Goal: Task Accomplishment & Management: Complete application form

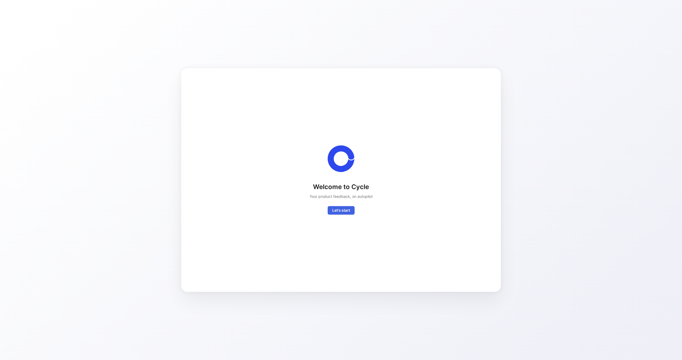
click at [347, 212] on span "Let's start" at bounding box center [341, 210] width 18 height 6
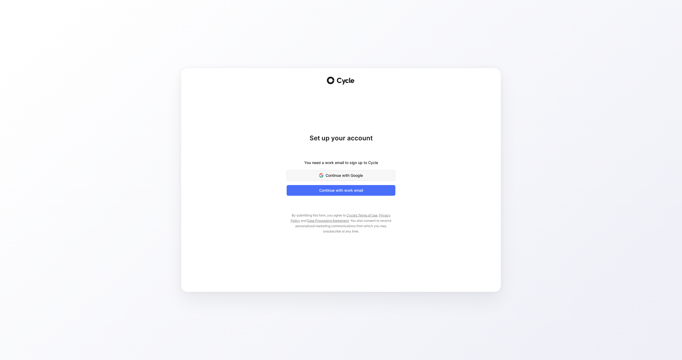
click at [362, 177] on span "Continue with Google" at bounding box center [340, 175] width 95 height 6
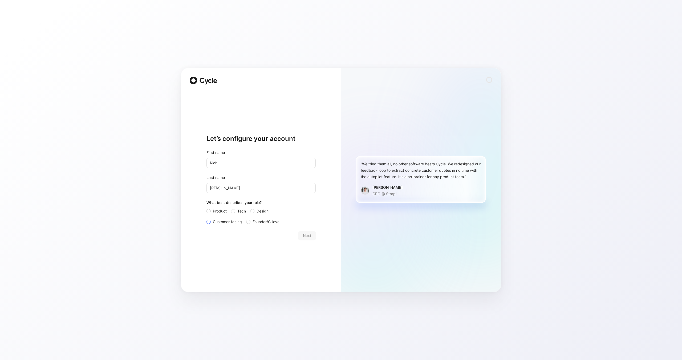
click at [210, 223] on div at bounding box center [208, 222] width 4 height 4
click at [206, 219] on input "Customer-facing" at bounding box center [206, 219] width 0 height 0
click at [307, 236] on span "Next" at bounding box center [307, 235] width 8 height 6
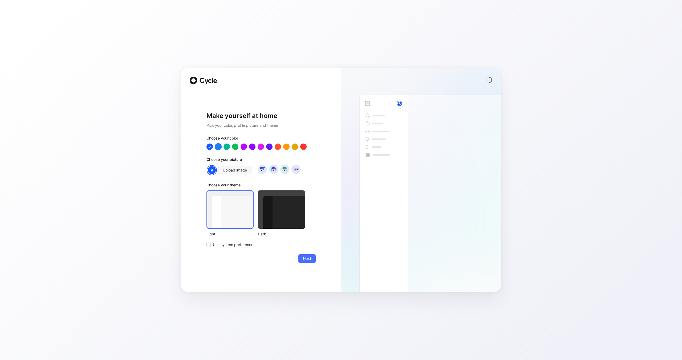
click at [219, 146] on div at bounding box center [218, 146] width 7 height 7
click at [211, 147] on div at bounding box center [209, 146] width 7 height 7
click at [221, 147] on div at bounding box center [218, 146] width 7 height 7
click at [228, 147] on div at bounding box center [226, 146] width 7 height 7
click at [231, 148] on div at bounding box center [260, 146] width 109 height 6
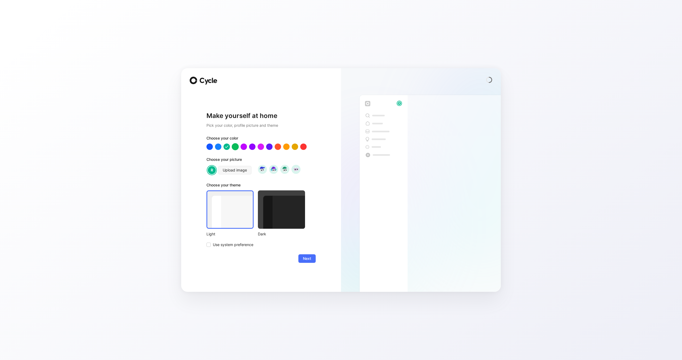
click at [234, 148] on div at bounding box center [235, 146] width 7 height 7
click at [228, 147] on div at bounding box center [226, 146] width 7 height 7
click at [214, 146] on div at bounding box center [260, 146] width 109 height 6
click at [208, 146] on div at bounding box center [209, 146] width 7 height 7
click at [216, 146] on div at bounding box center [218, 146] width 7 height 7
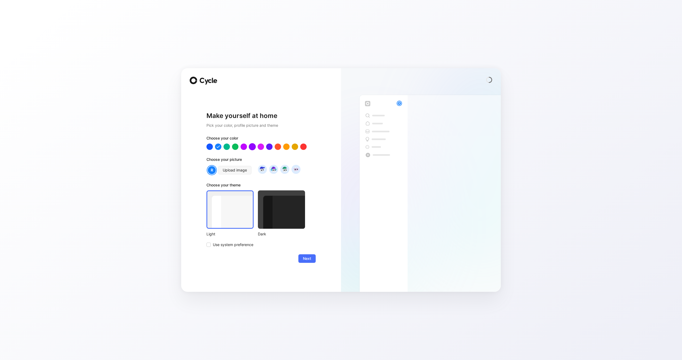
click at [250, 145] on div at bounding box center [252, 146] width 7 height 7
click at [267, 146] on div at bounding box center [269, 146] width 7 height 7
click at [281, 147] on div at bounding box center [277, 146] width 7 height 7
click at [293, 147] on div at bounding box center [294, 146] width 7 height 7
click at [302, 147] on div at bounding box center [303, 146] width 7 height 7
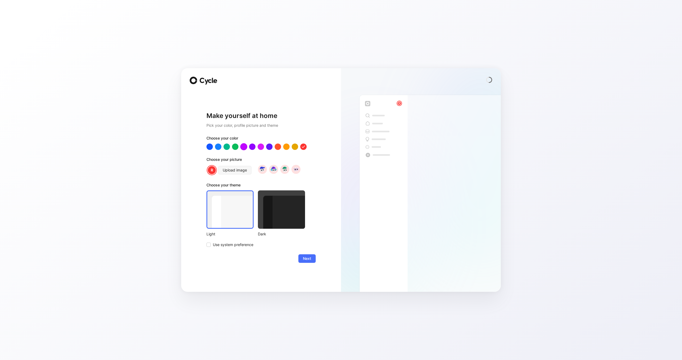
click at [245, 146] on div at bounding box center [243, 146] width 7 height 7
click at [227, 146] on div at bounding box center [226, 146] width 7 height 7
click at [216, 147] on div at bounding box center [218, 146] width 7 height 7
click at [210, 147] on div at bounding box center [209, 146] width 7 height 7
click at [251, 149] on div at bounding box center [252, 146] width 7 height 7
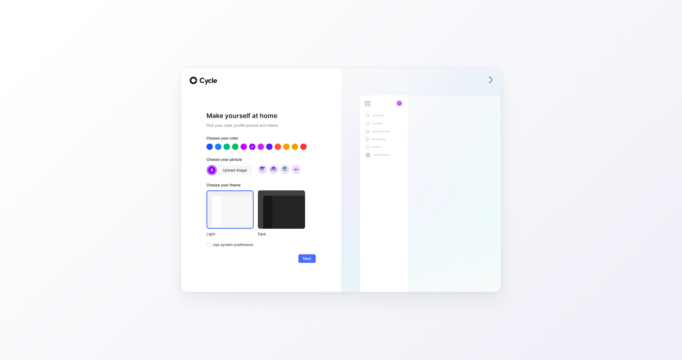
click at [232, 149] on div at bounding box center [260, 146] width 109 height 6
click at [223, 149] on div at bounding box center [260, 146] width 109 height 6
click at [225, 149] on div at bounding box center [226, 146] width 7 height 7
click at [235, 147] on div at bounding box center [235, 146] width 7 height 7
click at [307, 147] on div at bounding box center [260, 146] width 109 height 6
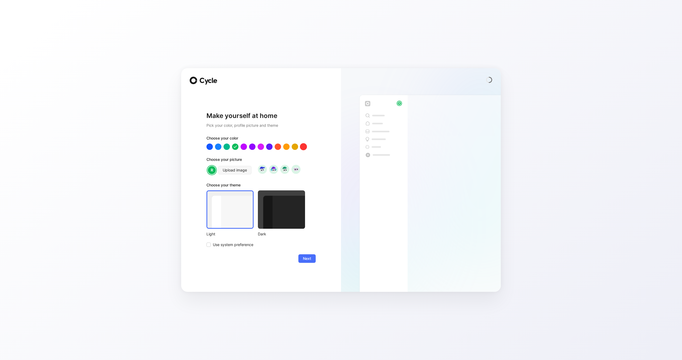
click at [305, 147] on div at bounding box center [303, 146] width 7 height 7
click at [265, 168] on img at bounding box center [262, 169] width 7 height 7
click at [270, 169] on img at bounding box center [273, 169] width 7 height 7
click at [283, 169] on img at bounding box center [284, 169] width 7 height 7
click at [296, 169] on img at bounding box center [295, 169] width 7 height 7
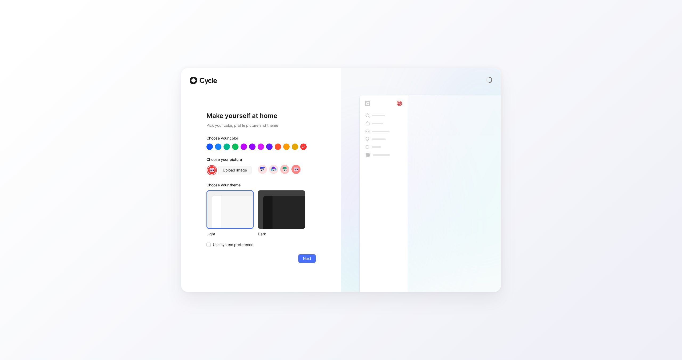
click at [286, 170] on img at bounding box center [284, 169] width 7 height 7
click at [286, 224] on div at bounding box center [281, 209] width 47 height 38
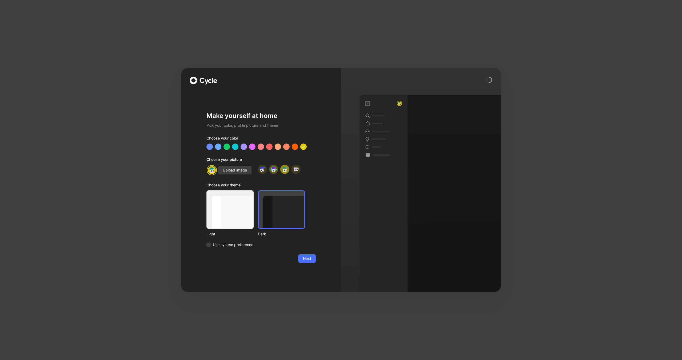
click at [275, 172] on img at bounding box center [273, 169] width 7 height 7
click at [264, 172] on img at bounding box center [262, 169] width 7 height 7
click at [211, 148] on div at bounding box center [209, 146] width 7 height 7
click at [218, 148] on div at bounding box center [218, 146] width 7 height 7
click at [228, 147] on div at bounding box center [226, 146] width 7 height 7
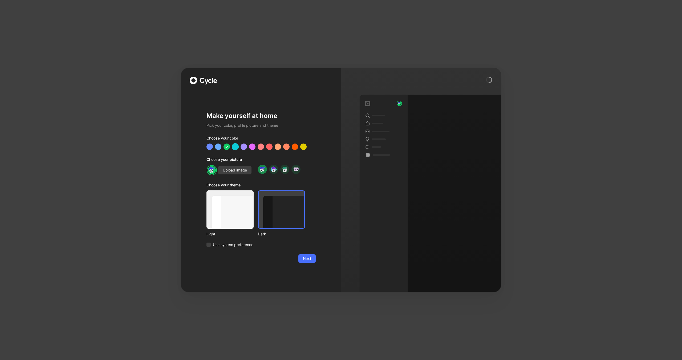
click at [236, 147] on div at bounding box center [235, 146] width 7 height 7
click at [302, 149] on div at bounding box center [303, 146] width 7 height 7
click at [294, 148] on div at bounding box center [294, 146] width 7 height 7
click at [280, 148] on div at bounding box center [277, 146] width 7 height 7
click at [230, 147] on div at bounding box center [260, 146] width 109 height 6
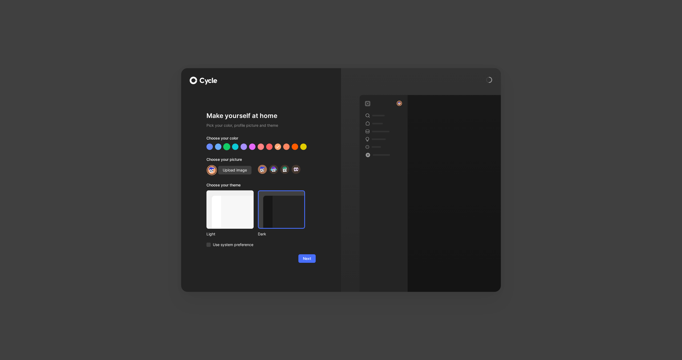
click at [227, 147] on div at bounding box center [226, 146] width 7 height 7
click at [221, 147] on div at bounding box center [218, 146] width 7 height 7
click at [209, 147] on div at bounding box center [209, 146] width 7 height 7
click at [219, 147] on div at bounding box center [218, 146] width 7 height 7
click at [225, 148] on div at bounding box center [226, 146] width 7 height 7
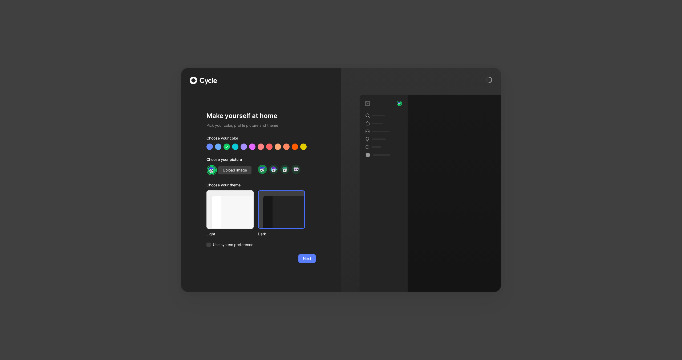
click at [303, 256] on span "Next" at bounding box center [307, 258] width 8 height 6
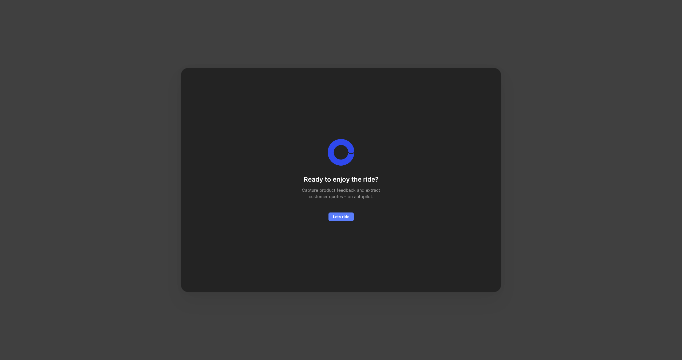
click at [341, 218] on span "Let’s ride" at bounding box center [341, 217] width 16 height 6
